Goal: Task Accomplishment & Management: Use online tool/utility

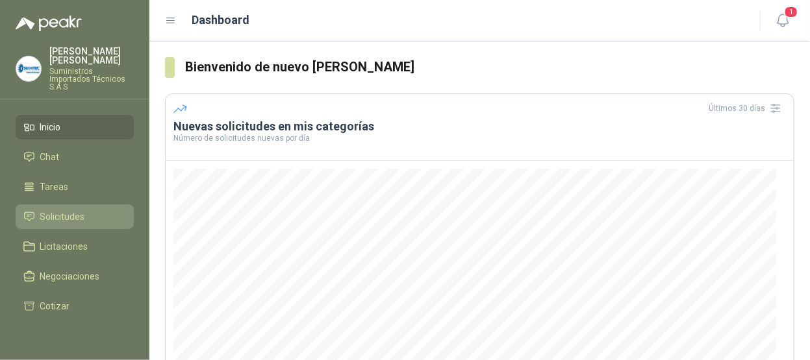
click at [65, 210] on span "Solicitudes" at bounding box center [62, 217] width 45 height 14
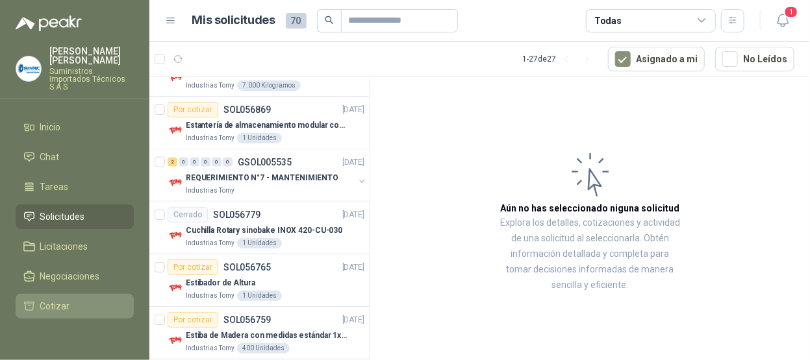
scroll to position [125, 0]
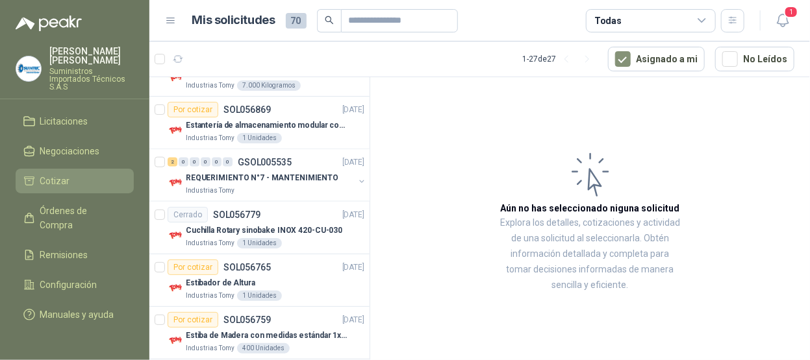
click at [88, 174] on li "Cotizar" at bounding box center [74, 181] width 103 height 14
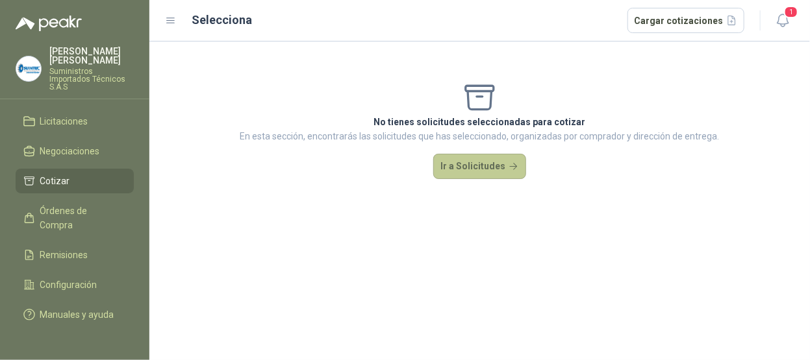
click at [468, 168] on button "Ir a Solicitudes" at bounding box center [480, 167] width 94 height 26
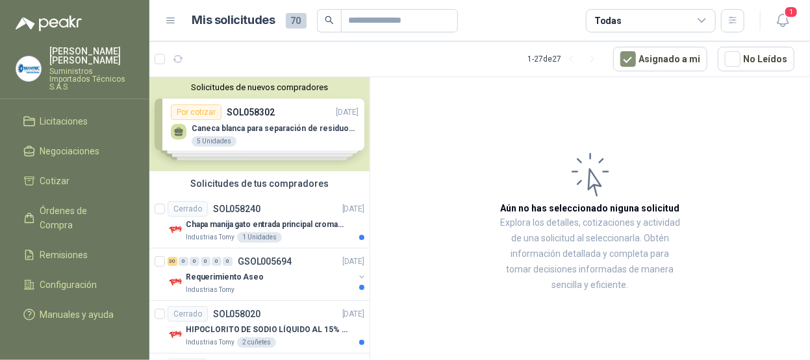
click at [706, 22] on icon at bounding box center [702, 21] width 12 height 12
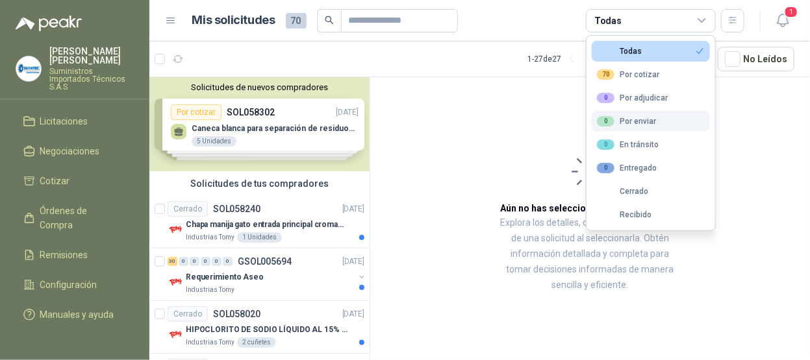
click at [633, 116] on div "0 Por enviar" at bounding box center [626, 121] width 59 height 10
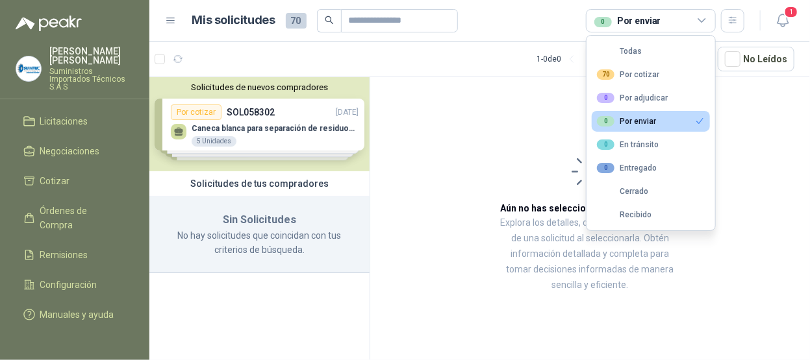
click at [689, 118] on button "0 Por enviar" at bounding box center [651, 121] width 118 height 21
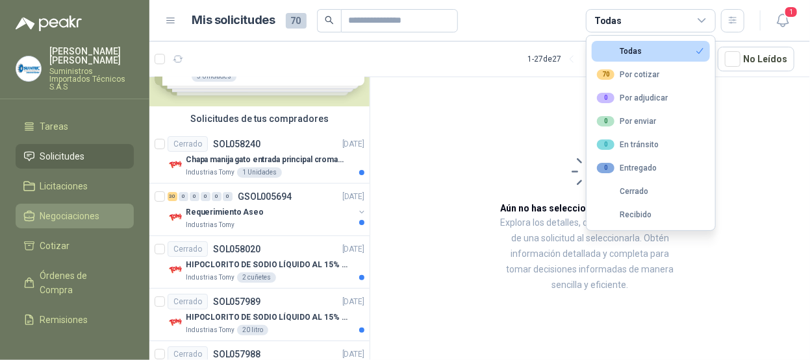
scroll to position [125, 0]
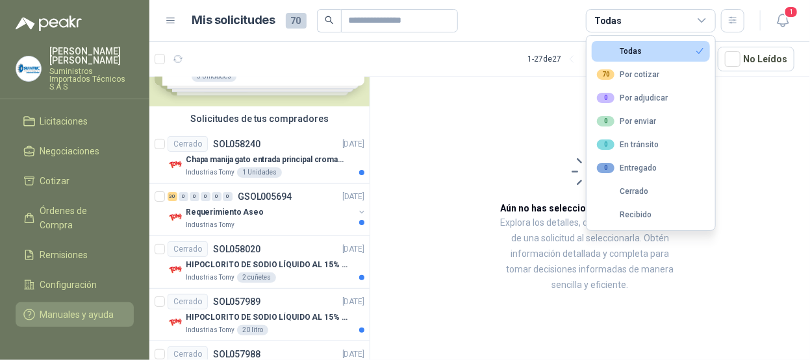
click at [86, 308] on span "Manuales y ayuda" at bounding box center [77, 315] width 74 height 14
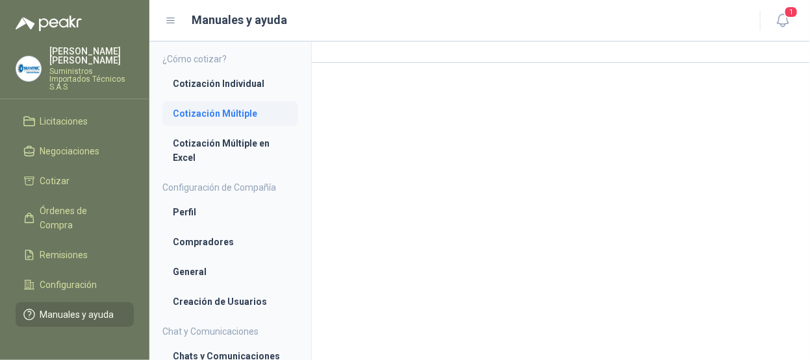
click at [211, 117] on li "Cotización Múltiple" at bounding box center [230, 113] width 115 height 14
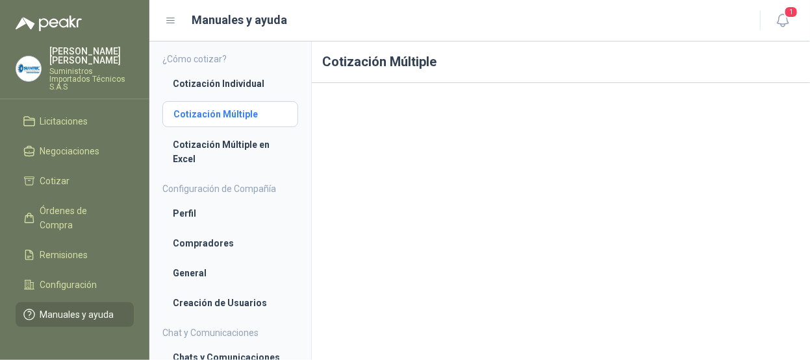
click at [240, 118] on li "Cotización Múltiple" at bounding box center [230, 114] width 114 height 14
click at [266, 92] on link "Cotización Individual" at bounding box center [230, 83] width 136 height 25
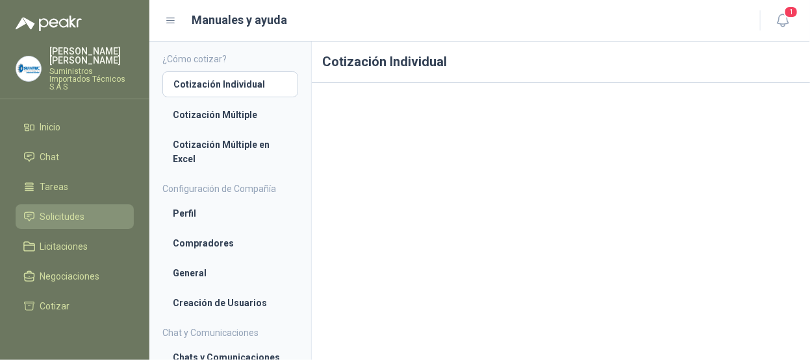
click at [81, 210] on span "Solicitudes" at bounding box center [62, 217] width 45 height 14
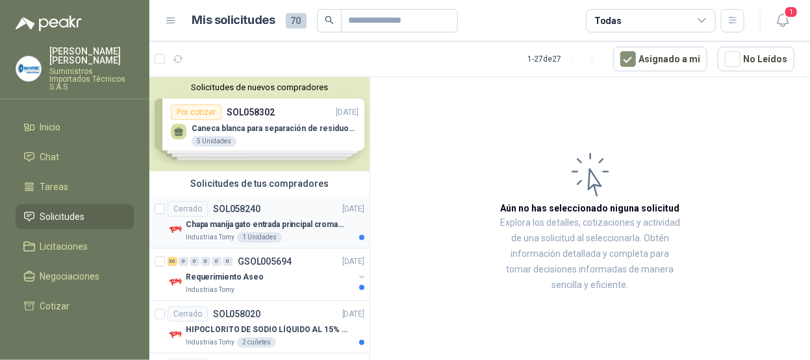
click at [225, 205] on p "SOL058240" at bounding box center [236, 209] width 47 height 9
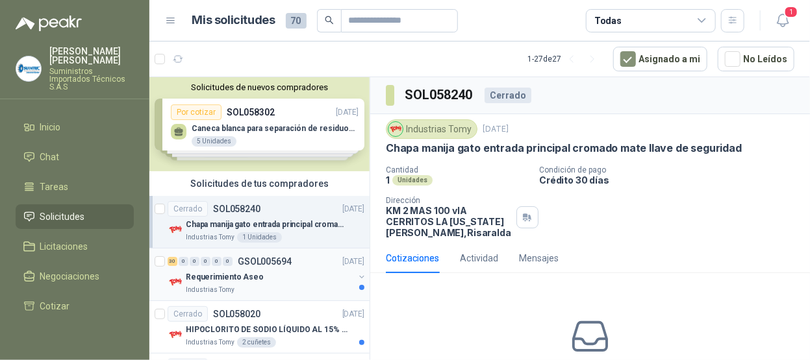
click at [267, 286] on div "Industrias Tomy" at bounding box center [270, 290] width 168 height 10
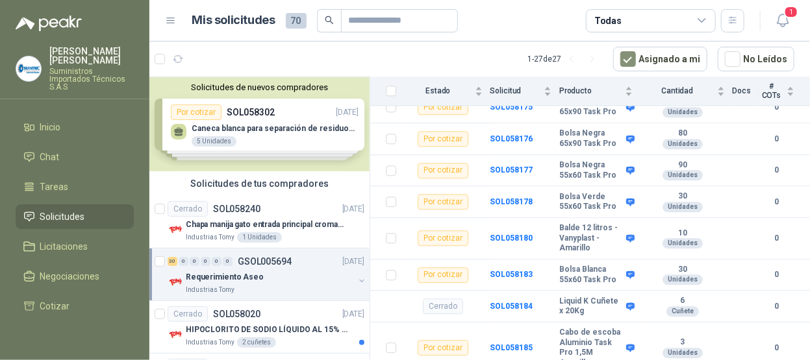
scroll to position [130, 0]
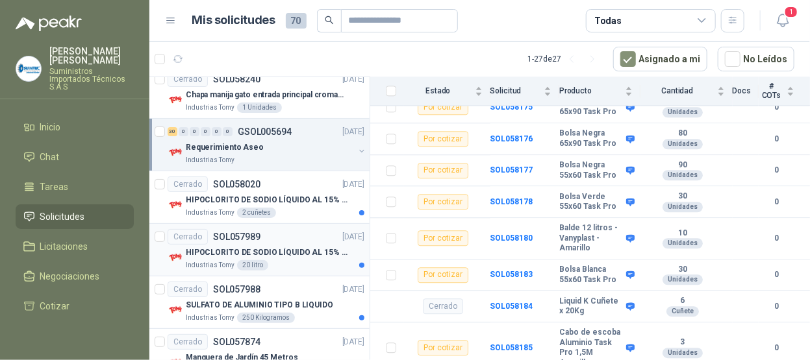
click at [301, 260] on div "Industrias Tomy 20 litro" at bounding box center [275, 265] width 179 height 10
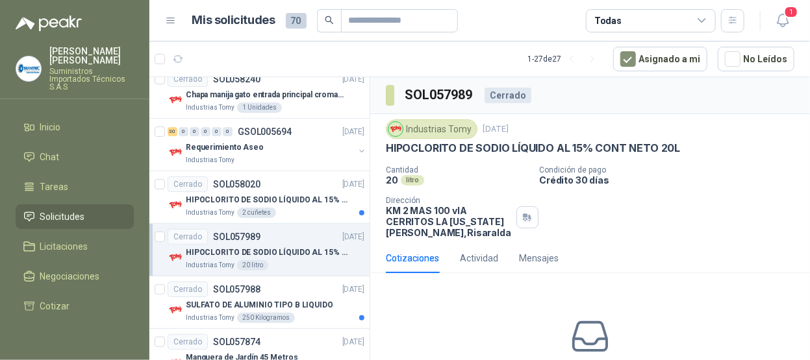
scroll to position [49, 0]
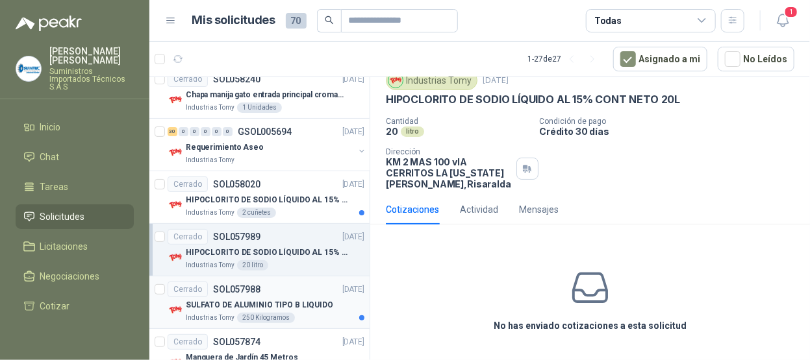
click at [305, 294] on div "Cerrado SOL057988 29/09/25" at bounding box center [266, 290] width 197 height 16
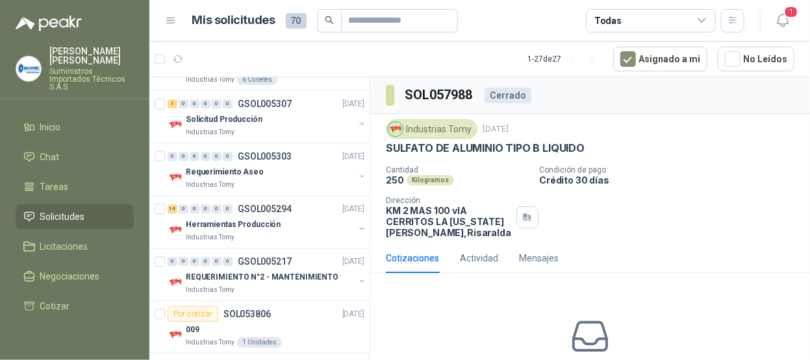
click at [82, 210] on span "Solicitudes" at bounding box center [62, 217] width 45 height 14
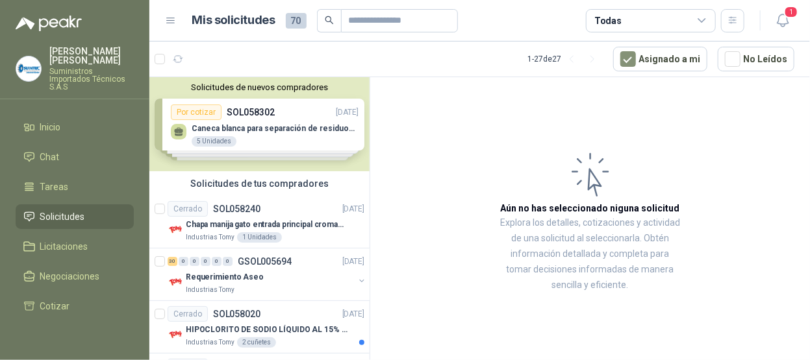
click at [290, 126] on div "Solicitudes de nuevos compradores Por cotizar SOL058302 01/10/25 Caneca blanca …" at bounding box center [259, 124] width 220 height 94
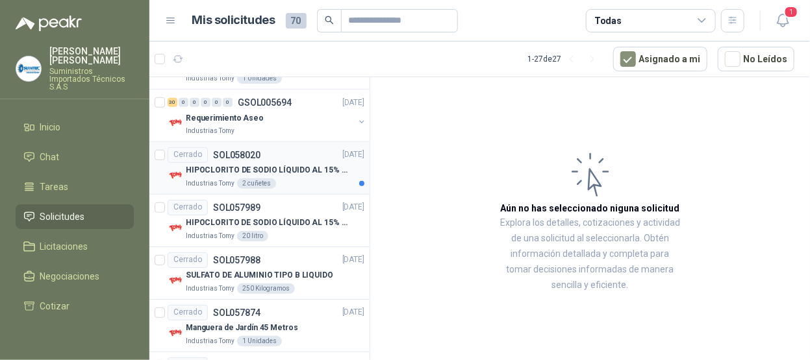
scroll to position [188, 0]
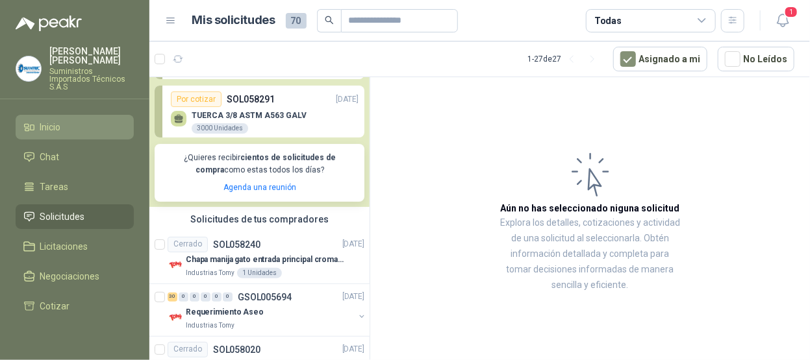
click at [48, 115] on link "Inicio" at bounding box center [75, 127] width 118 height 25
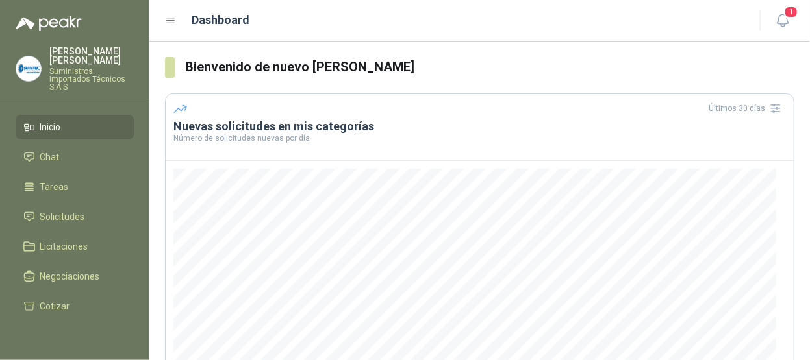
scroll to position [223, 0]
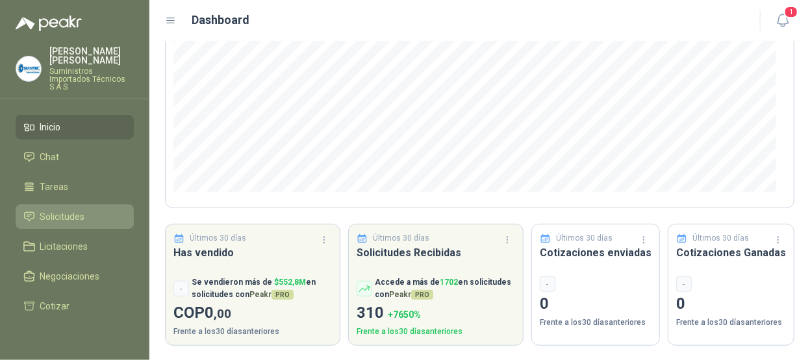
click at [92, 210] on li "Solicitudes" at bounding box center [74, 217] width 103 height 14
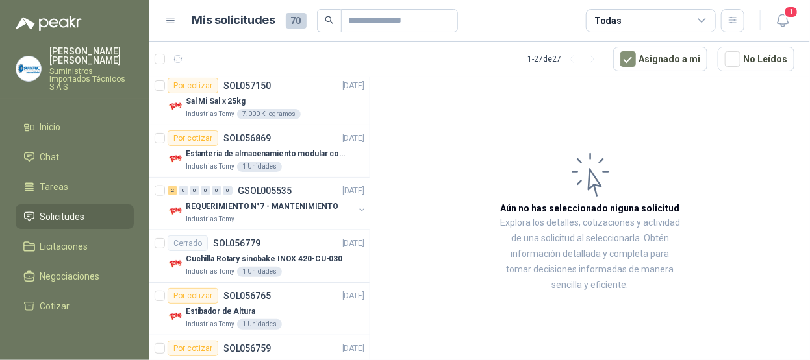
scroll to position [584, 0]
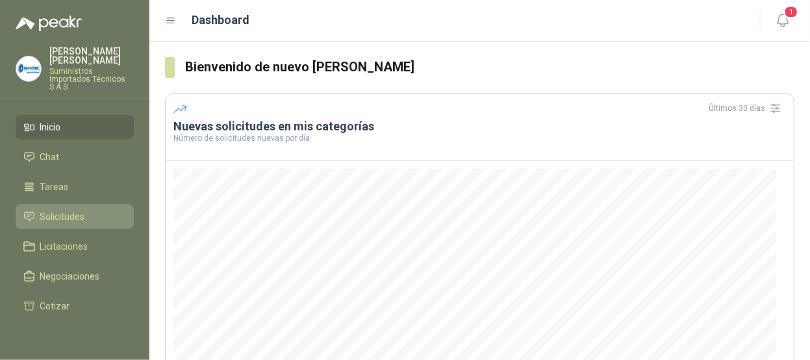
click at [60, 210] on span "Solicitudes" at bounding box center [62, 217] width 45 height 14
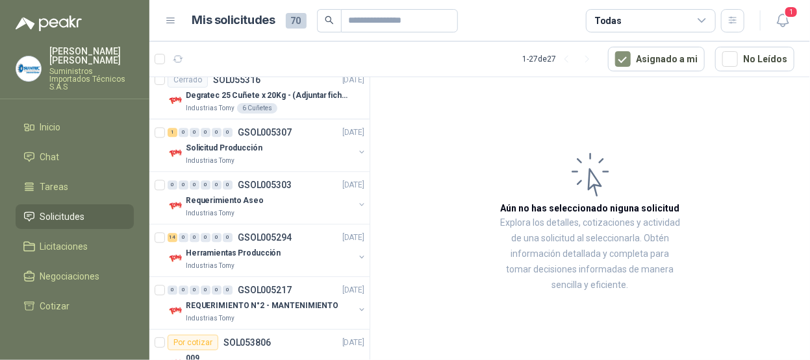
scroll to position [1262, 0]
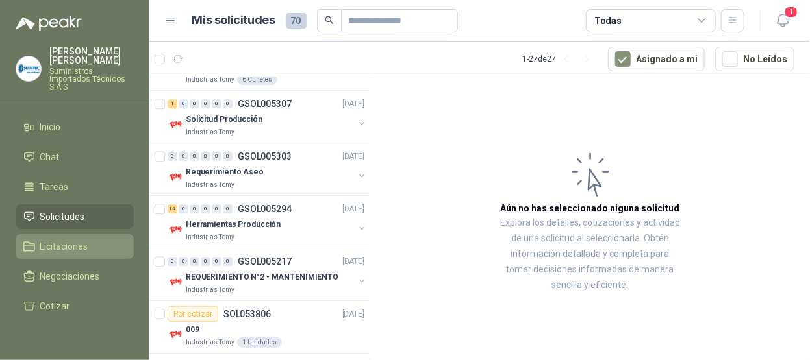
click at [84, 234] on link "Licitaciones" at bounding box center [75, 246] width 118 height 25
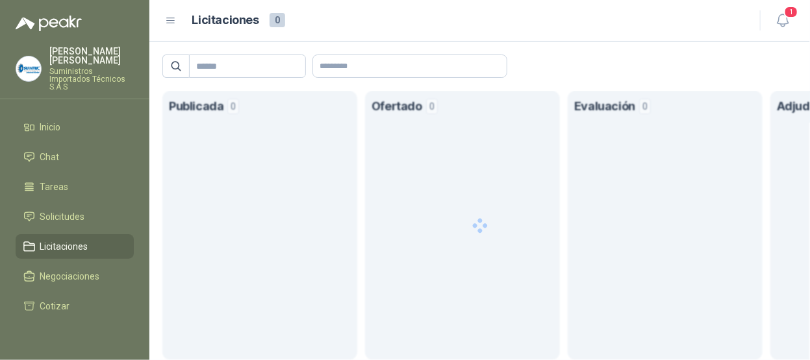
click at [84, 240] on span "Licitaciones" at bounding box center [64, 247] width 48 height 14
click at [100, 210] on li "Solicitudes" at bounding box center [74, 217] width 103 height 14
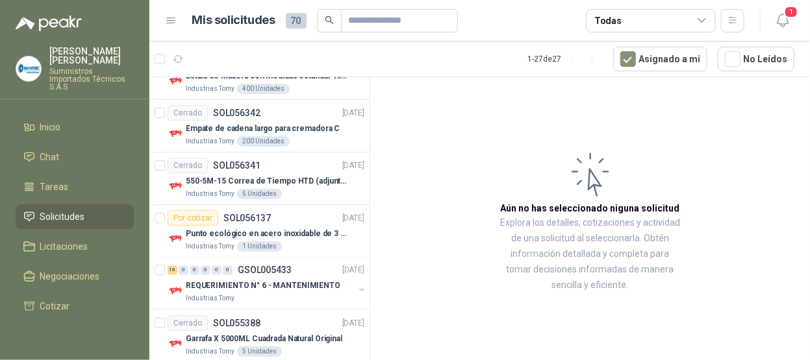
scroll to position [548, 0]
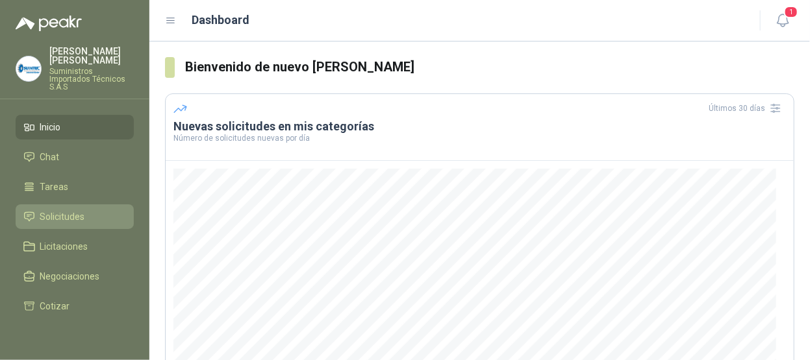
click at [75, 210] on span "Solicitudes" at bounding box center [62, 217] width 45 height 14
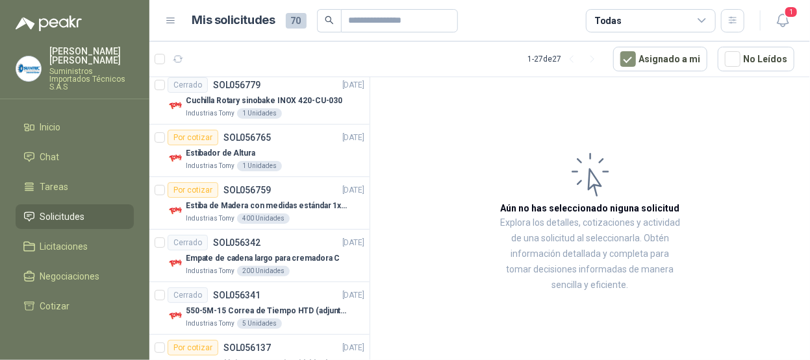
scroll to position [743, 0]
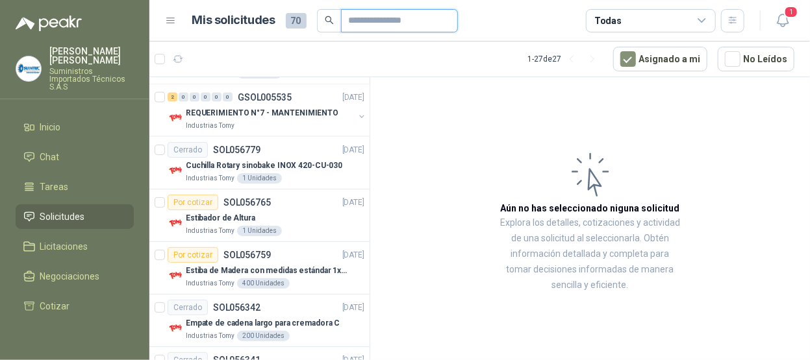
click at [403, 25] on input "text" at bounding box center [394, 21] width 91 height 22
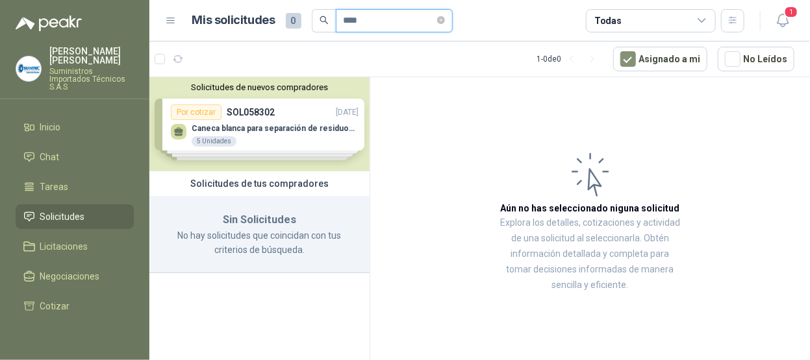
scroll to position [0, 0]
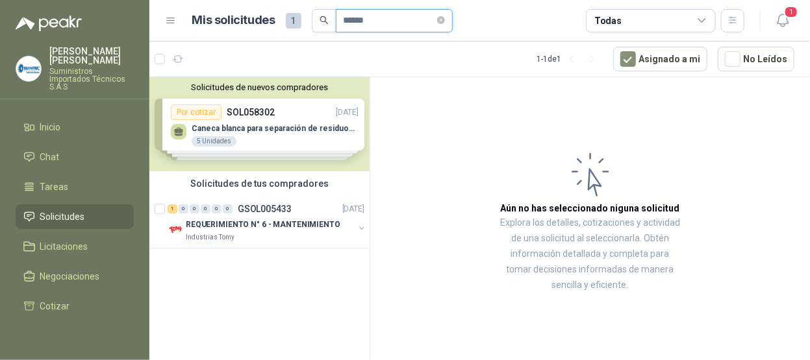
click at [0, 27] on div "Jorge Herrera Suministros Importados Técnicos S.A.S Inicio Chat Tareas Solicitu…" at bounding box center [405, 180] width 810 height 360
type input "*********"
click at [280, 205] on p "GSOL005433" at bounding box center [265, 209] width 54 height 9
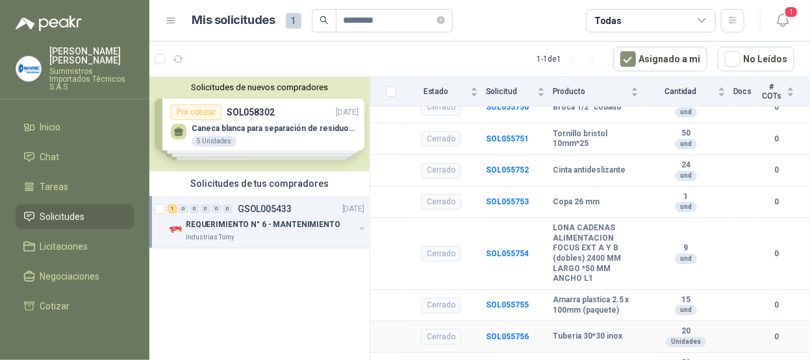
scroll to position [3831, 0]
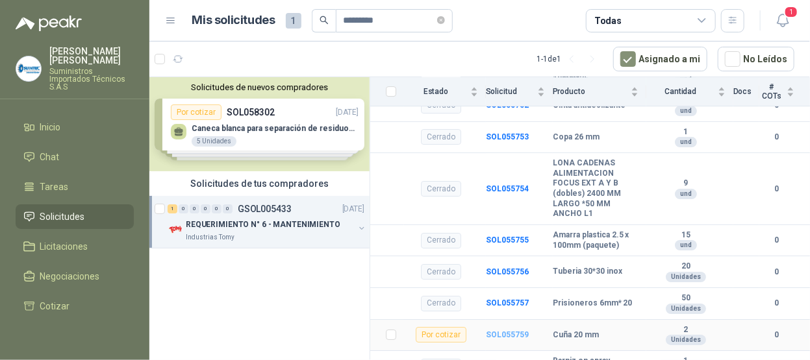
click at [519, 339] on b "SOL055759" at bounding box center [507, 335] width 43 height 9
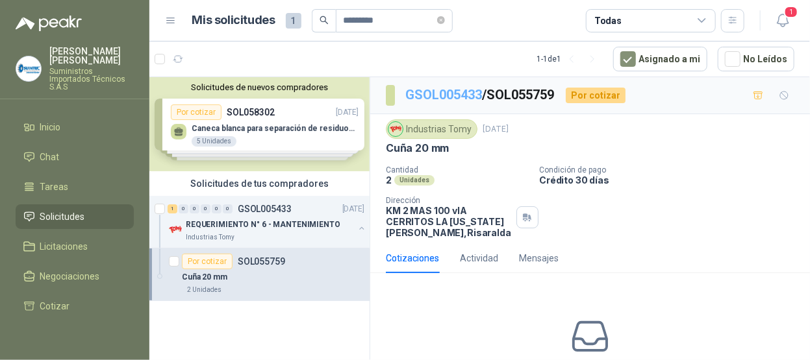
click at [450, 93] on link "GSOL005433" at bounding box center [443, 95] width 77 height 16
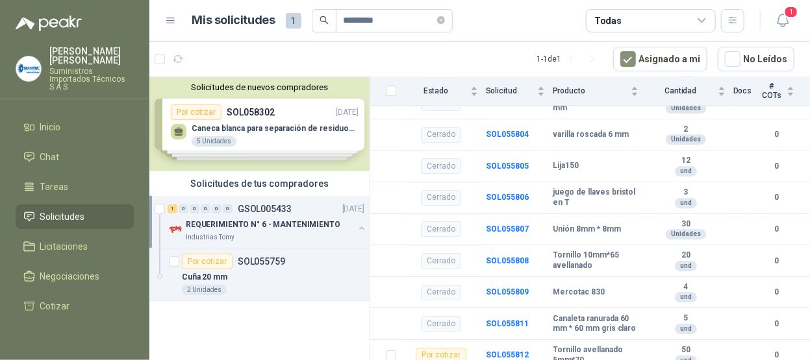
scroll to position [5086, 0]
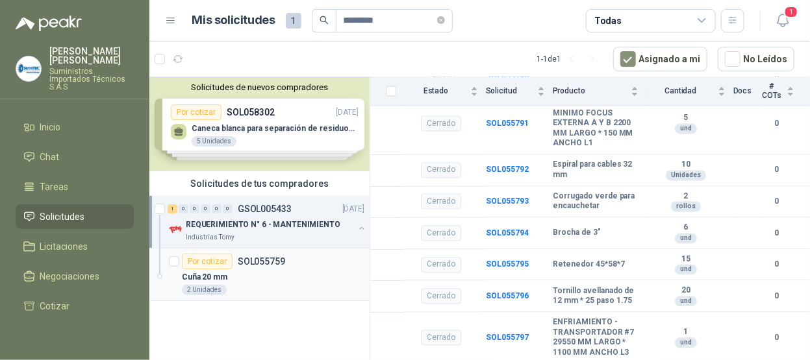
click at [275, 257] on p "SOL055759" at bounding box center [261, 261] width 47 height 9
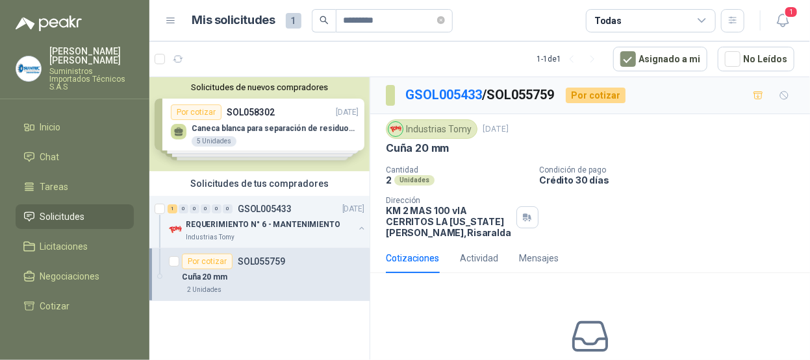
scroll to position [125, 0]
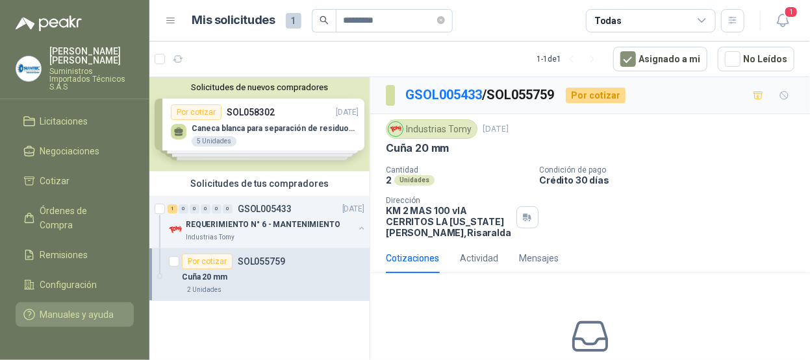
click at [69, 308] on span "Manuales y ayuda" at bounding box center [77, 315] width 74 height 14
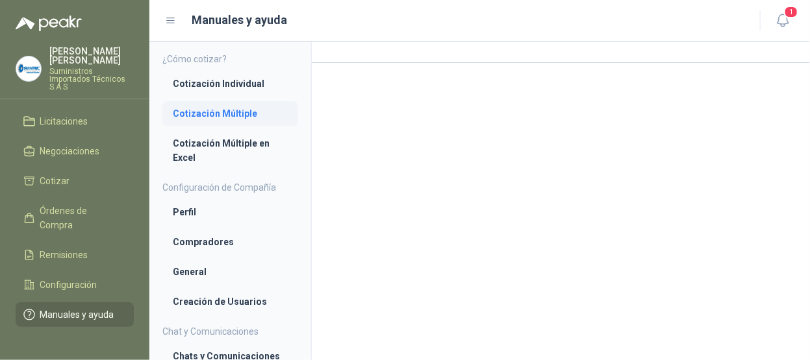
click at [234, 109] on li "Cotización Múltiple" at bounding box center [230, 113] width 115 height 14
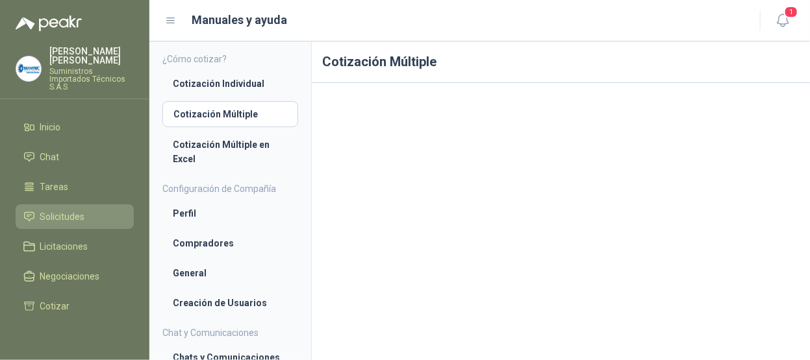
click at [97, 210] on li "Solicitudes" at bounding box center [74, 217] width 103 height 14
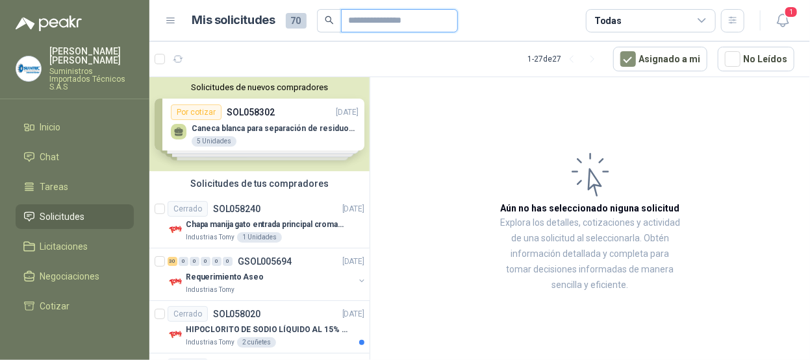
click at [409, 22] on input "text" at bounding box center [394, 21] width 91 height 22
type input "*********"
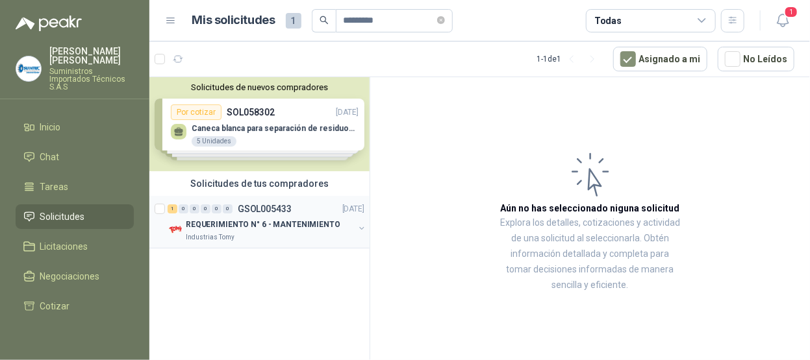
click at [229, 202] on div "1 0 0 0 0 0 GSOL005433 12/09/25" at bounding box center [267, 209] width 199 height 16
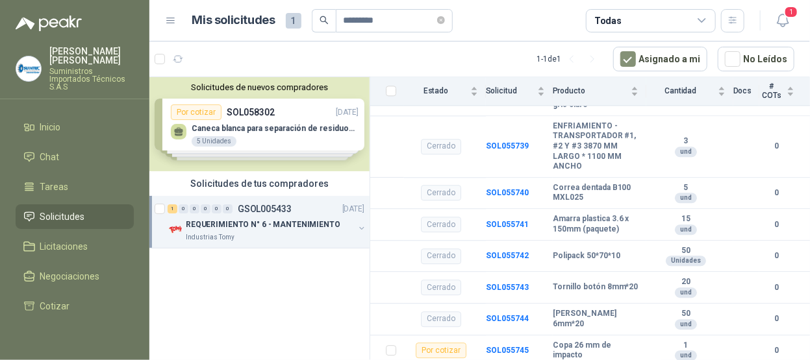
scroll to position [3831, 0]
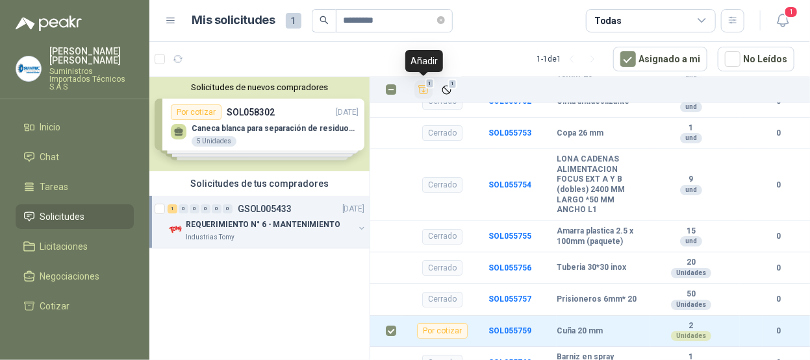
click at [424, 84] on icon "Añadir" at bounding box center [424, 90] width 12 height 12
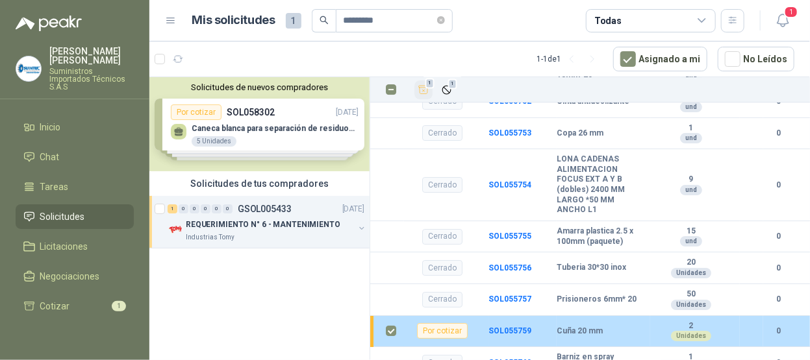
click at [451, 335] on div "Por cotizar" at bounding box center [442, 331] width 51 height 16
click at [719, 342] on div "2 Unidades" at bounding box center [691, 331] width 82 height 21
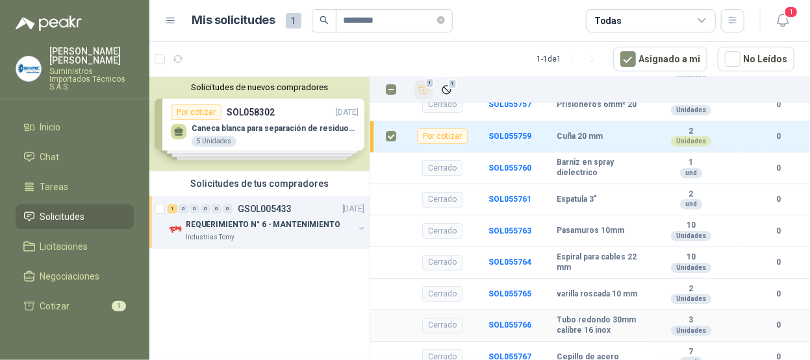
scroll to position [3961, 0]
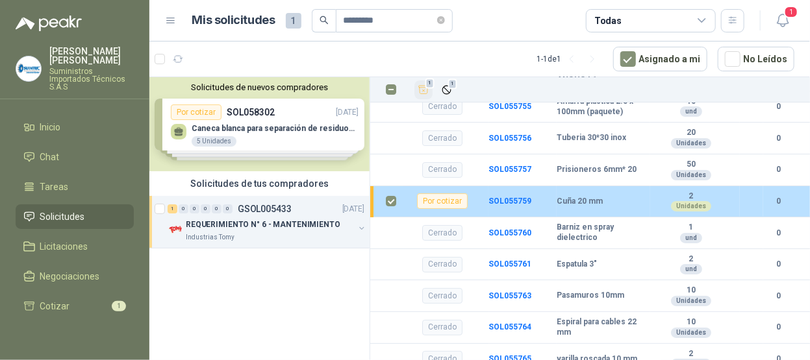
click at [632, 207] on div "Cuña 20 mm" at bounding box center [599, 202] width 86 height 10
click at [521, 205] on b "SOL055759" at bounding box center [509, 201] width 43 height 9
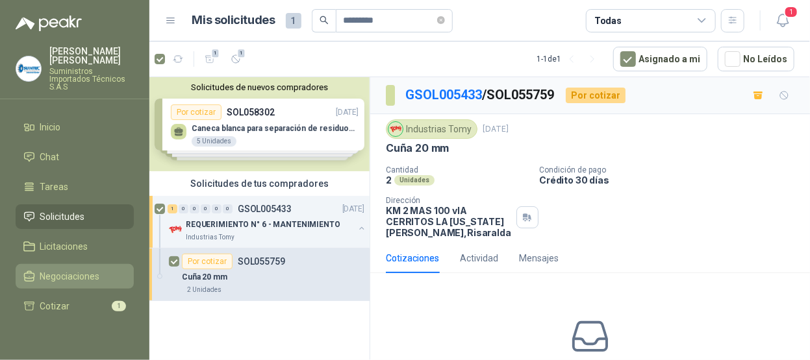
scroll to position [125, 0]
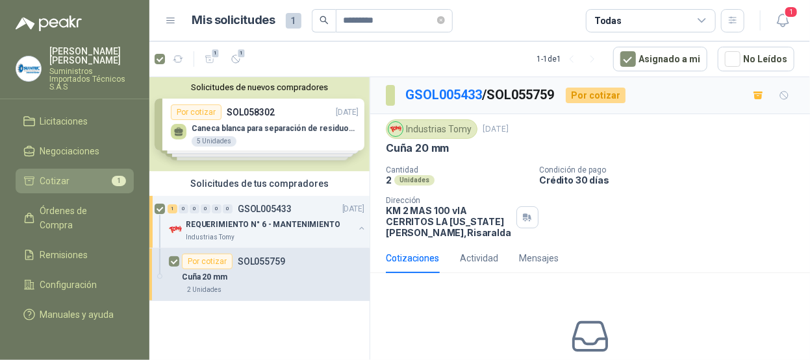
click at [112, 176] on span "1" at bounding box center [119, 181] width 14 height 10
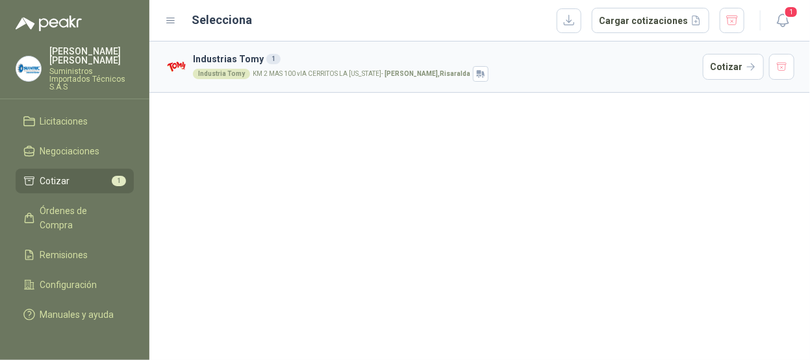
click at [352, 79] on div "Industria Tomy KM 2 MAS 100 vIA CERRITOS LA VIRGINIA - Pereira , Risaralda" at bounding box center [445, 74] width 505 height 16
click at [351, 79] on div "Industria Tomy KM 2 MAS 100 vIA CERRITOS LA VIRGINIA - Pereira , Risaralda" at bounding box center [445, 74] width 505 height 16
click at [268, 59] on div "1" at bounding box center [273, 59] width 14 height 10
click at [81, 308] on span "Manuales y ayuda" at bounding box center [77, 315] width 74 height 14
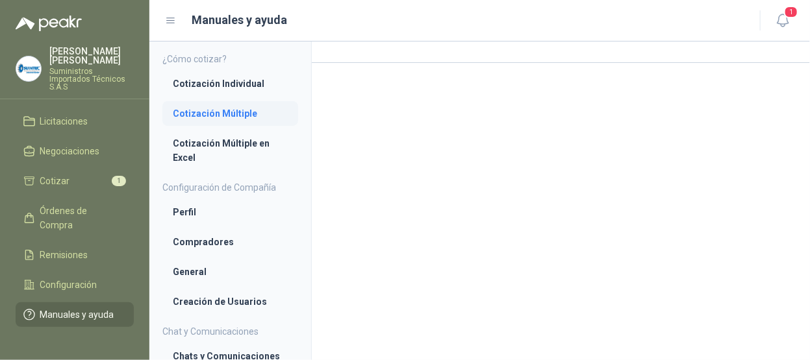
click at [245, 110] on li "Cotización Múltiple" at bounding box center [230, 113] width 115 height 14
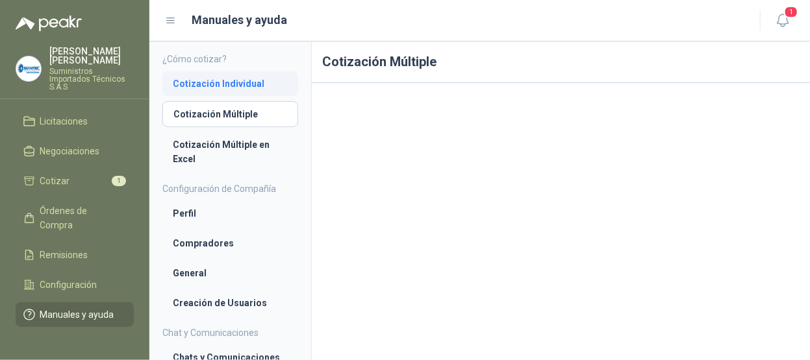
click at [256, 83] on li "Cotización Individual" at bounding box center [230, 84] width 115 height 14
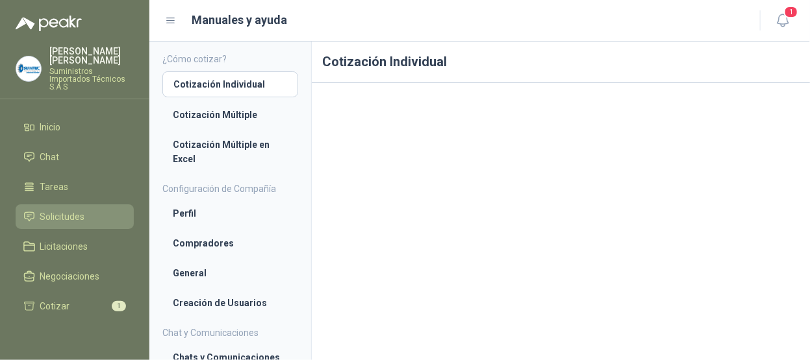
click at [78, 210] on span "Solicitudes" at bounding box center [62, 217] width 45 height 14
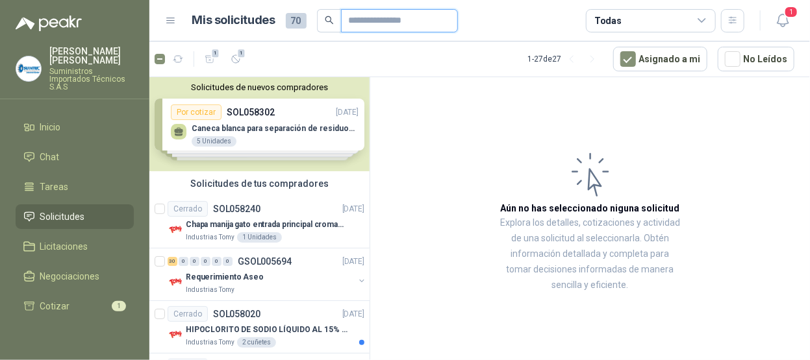
click at [377, 21] on input "text" at bounding box center [394, 21] width 91 height 22
type input "*********"
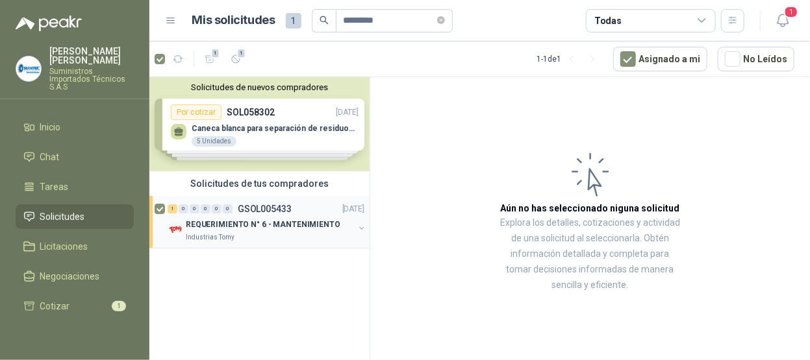
click at [277, 214] on div "1 0 0 0 0 0 GSOL005433 12/09/25" at bounding box center [267, 209] width 199 height 16
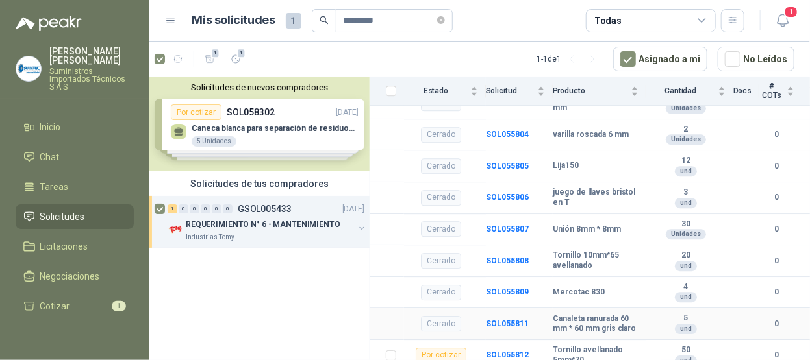
scroll to position [5475, 0]
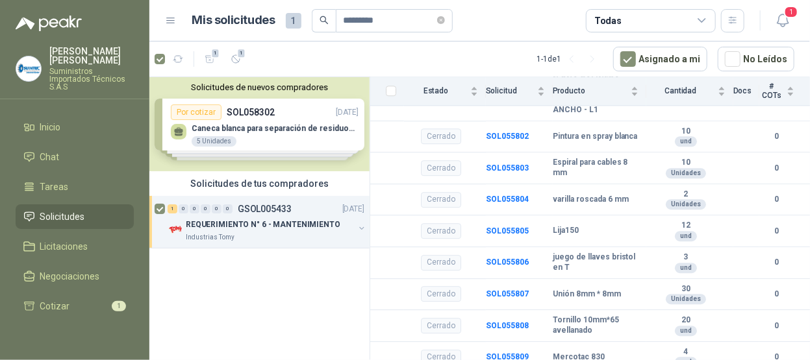
click at [245, 211] on p "GSOL005433" at bounding box center [265, 209] width 54 height 9
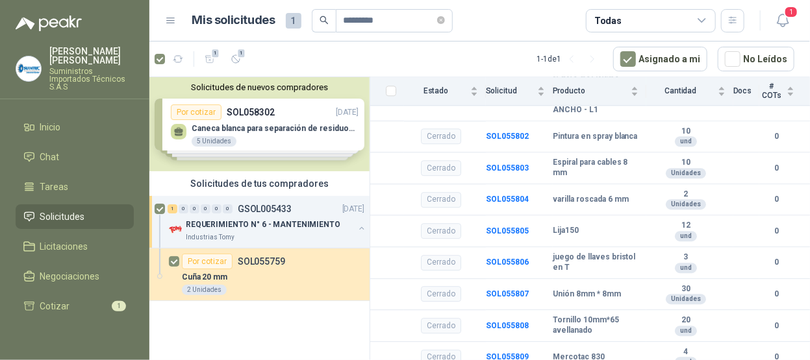
scroll to position [3, 0]
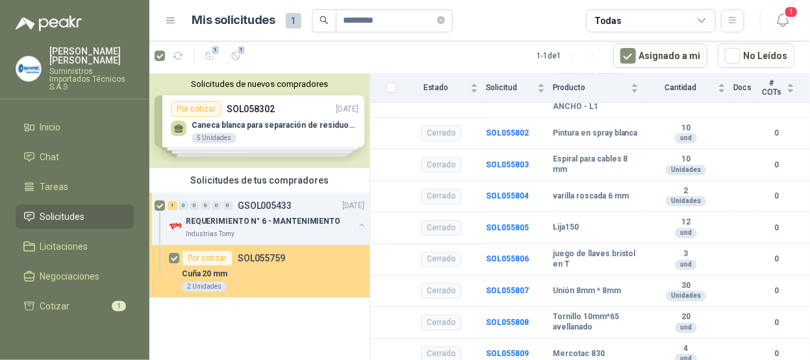
click at [243, 262] on div "Por cotizar SOL055759" at bounding box center [233, 259] width 103 height 16
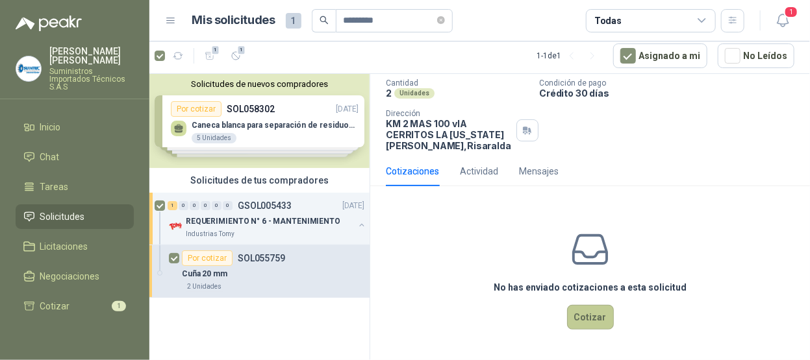
click at [591, 306] on button "Cotizar" at bounding box center [590, 317] width 47 height 25
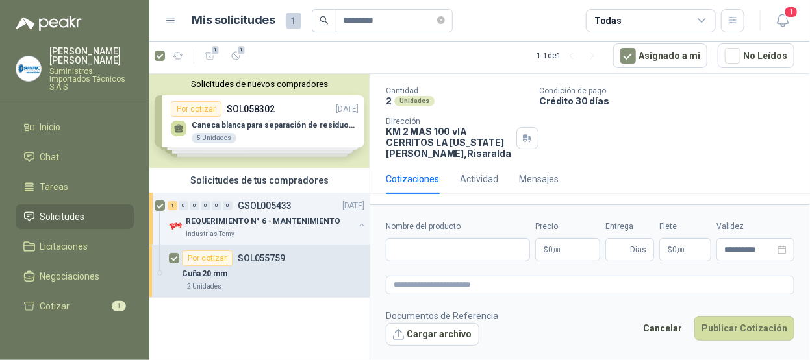
scroll to position [75, 0]
click at [457, 247] on input "Nombre del producto" at bounding box center [458, 249] width 144 height 23
type input "**********"
click at [569, 242] on p "$ 0 ,00" at bounding box center [567, 249] width 65 height 23
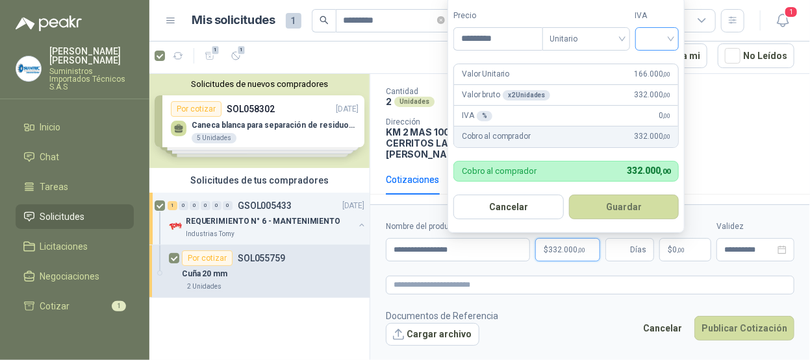
click at [675, 39] on div at bounding box center [657, 38] width 44 height 23
type input "*********"
click at [667, 66] on div "19%" at bounding box center [660, 67] width 24 height 14
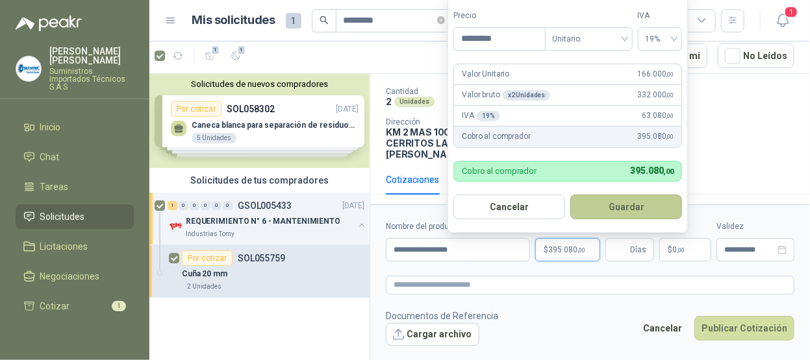
click at [621, 206] on button "Guardar" at bounding box center [626, 207] width 112 height 25
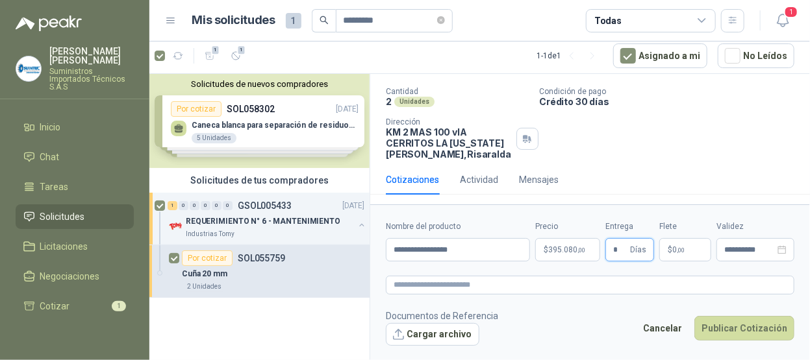
type input "*"
click at [702, 255] on p "$ 0 ,00" at bounding box center [685, 249] width 52 height 23
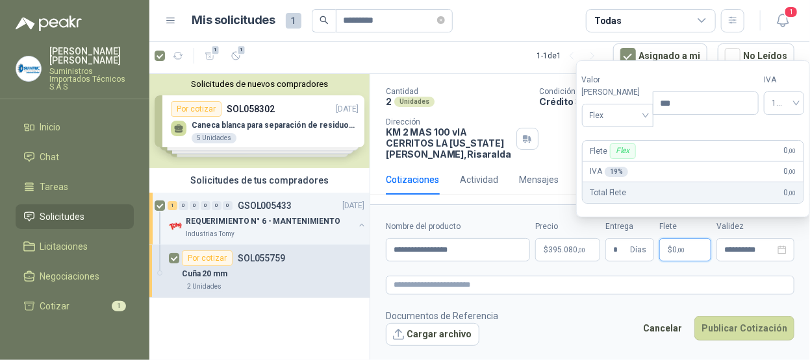
click at [686, 254] on p "$ 0 ,00" at bounding box center [685, 249] width 52 height 23
click at [739, 331] on button "Publicar Cotización" at bounding box center [744, 328] width 100 height 25
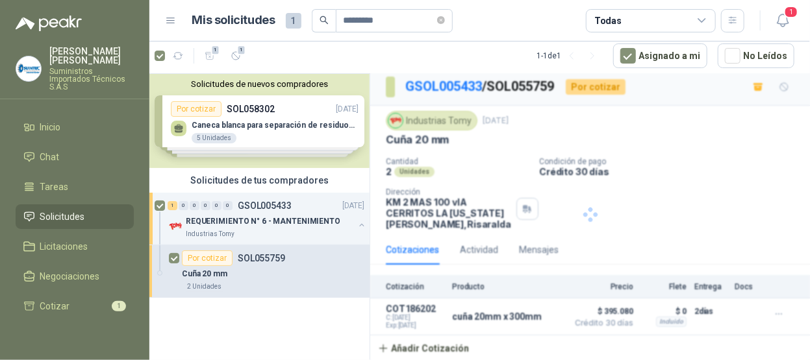
scroll to position [4, 0]
